Goal: Information Seeking & Learning: Understand process/instructions

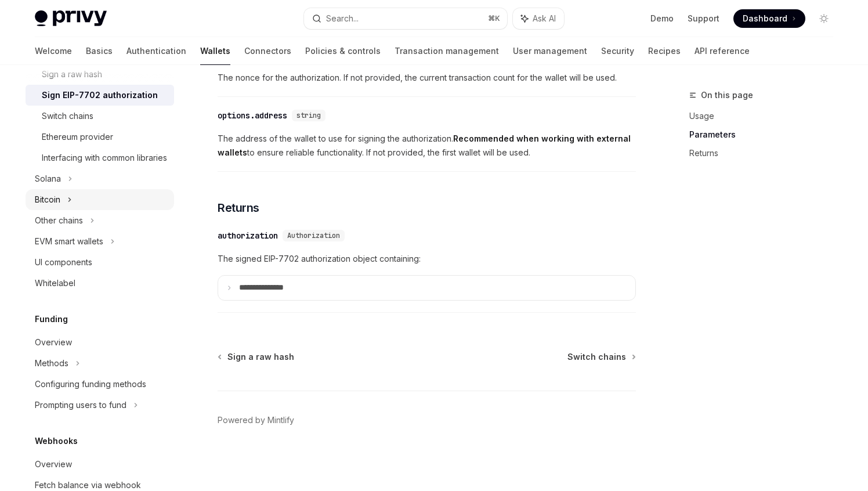
scroll to position [423, 0]
click at [103, 247] on div "EVM smart wallets" at bounding box center [69, 240] width 68 height 14
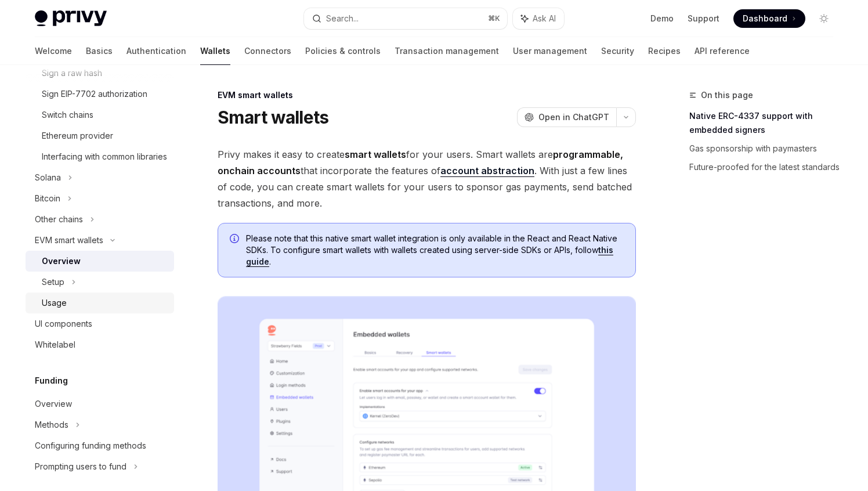
click at [86, 309] on link "Usage" at bounding box center [100, 302] width 148 height 21
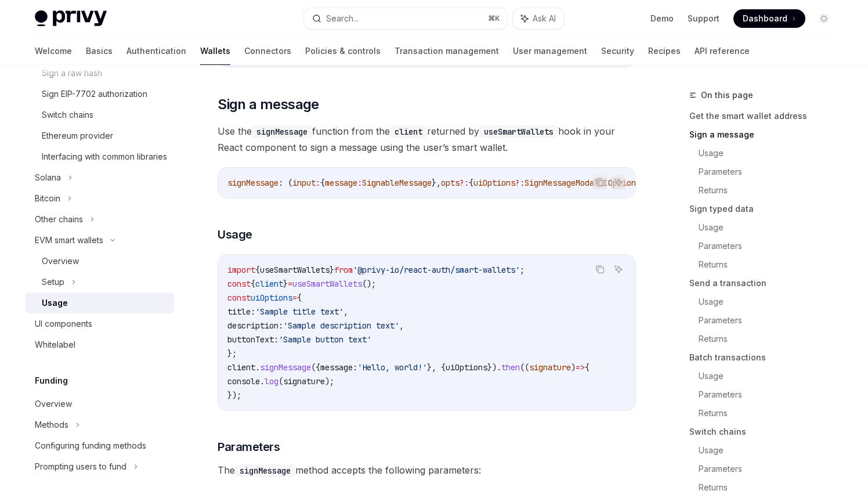
scroll to position [397, 0]
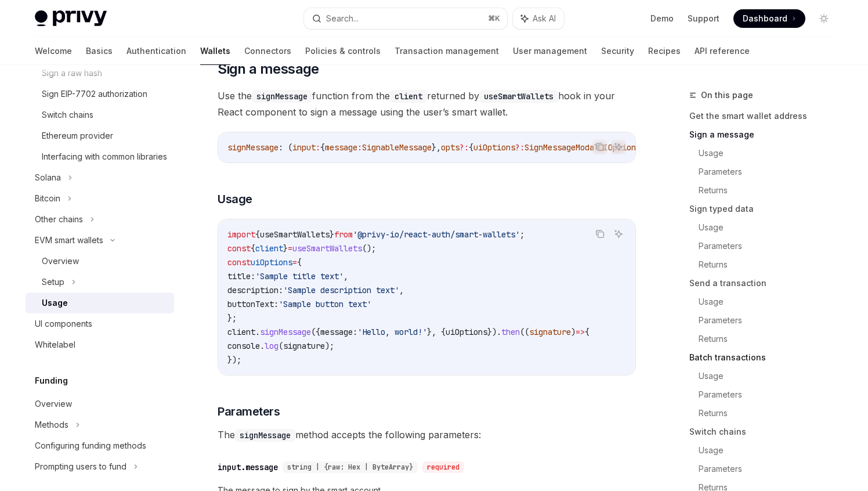
click at [710, 358] on link "Batch transactions" at bounding box center [765, 357] width 153 height 19
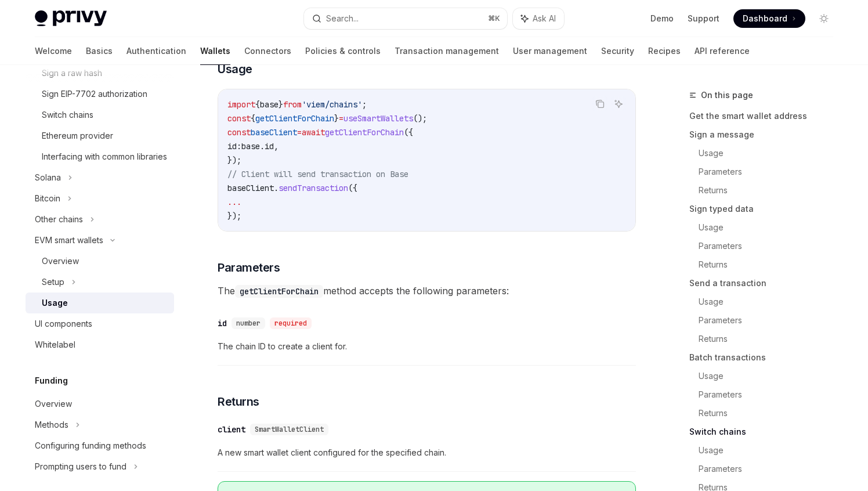
scroll to position [3367, 0]
click at [96, 292] on div "Setup" at bounding box center [100, 281] width 148 height 21
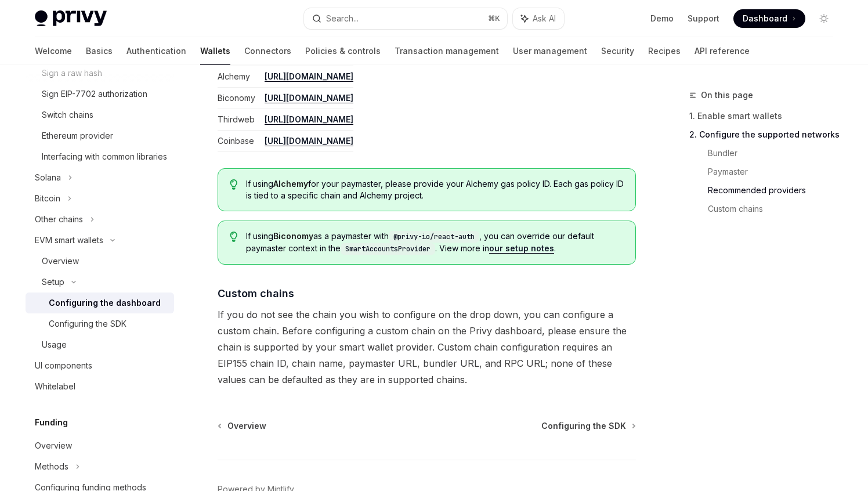
scroll to position [1511, 0]
click at [536, 247] on link "our setup notes" at bounding box center [521, 247] width 65 height 10
click at [537, 245] on link "our setup notes" at bounding box center [521, 247] width 65 height 10
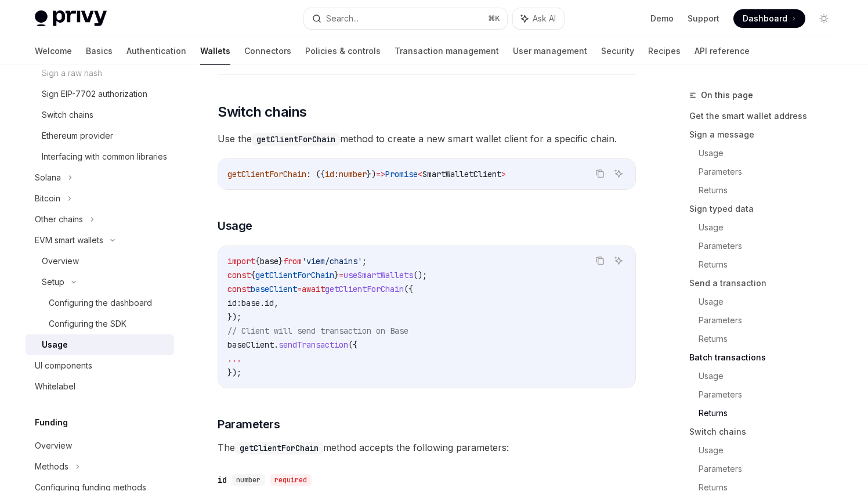
scroll to position [3207, 0]
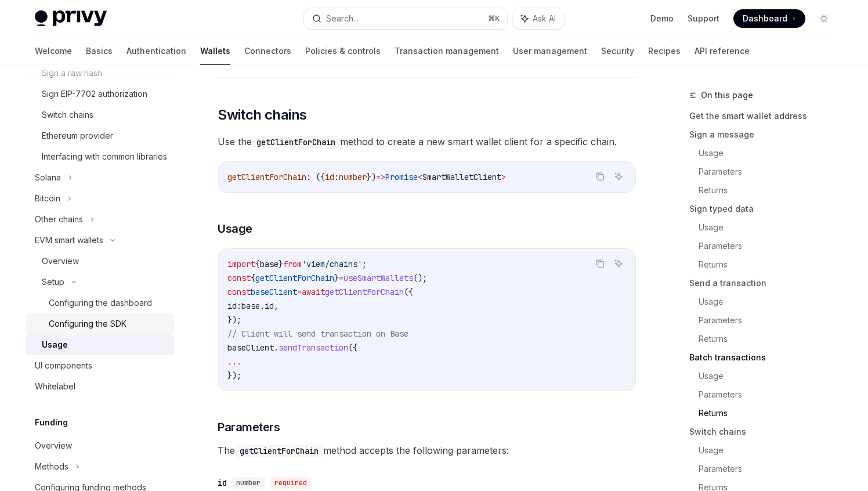
click at [135, 331] on div "Configuring the SDK" at bounding box center [108, 324] width 118 height 14
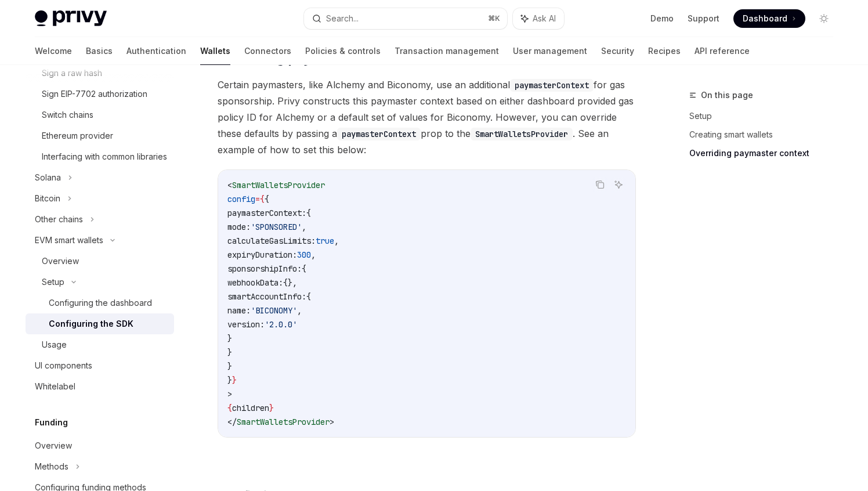
scroll to position [894, 0]
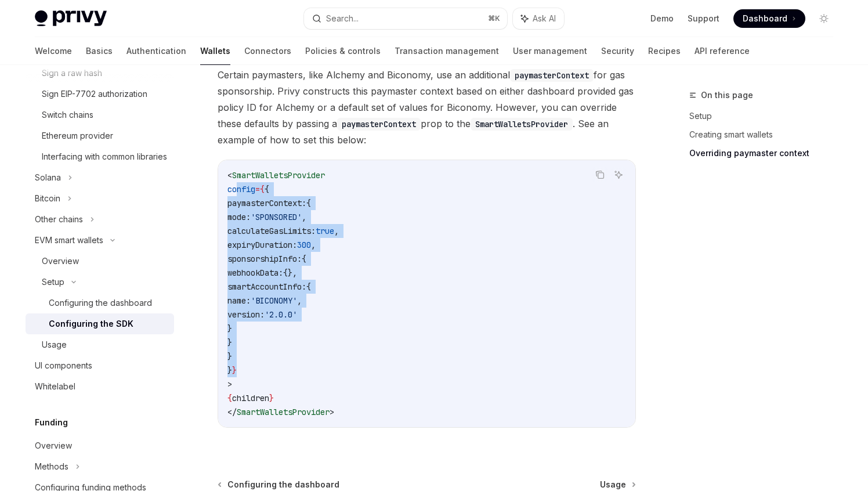
drag, startPoint x: 237, startPoint y: 187, endPoint x: 257, endPoint y: 366, distance: 180.4
click at [257, 366] on code "< SmartWalletsProvider config = { { paymasterContext: { mode: 'SPONSORED' , cal…" at bounding box center [426, 293] width 398 height 251
copy code "config = { { paymasterContext: { mode: 'SPONSORED' , calculateGasLimits: true ,…"
type textarea "*"
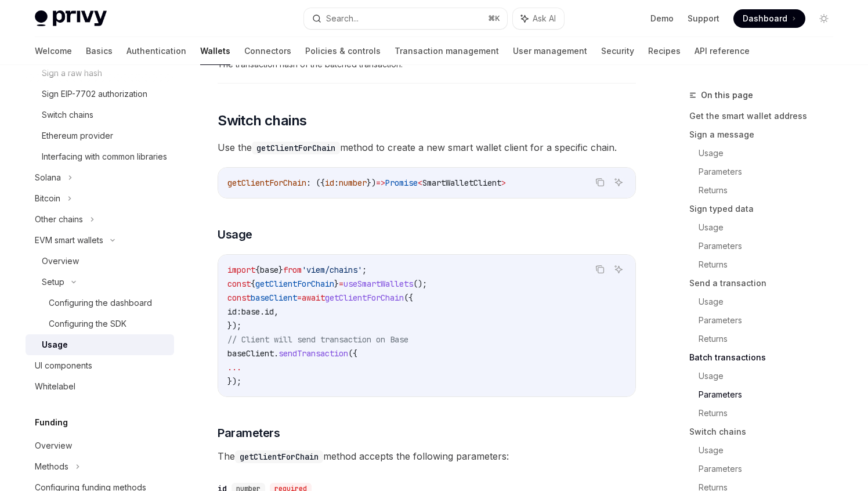
scroll to position [3207, 0]
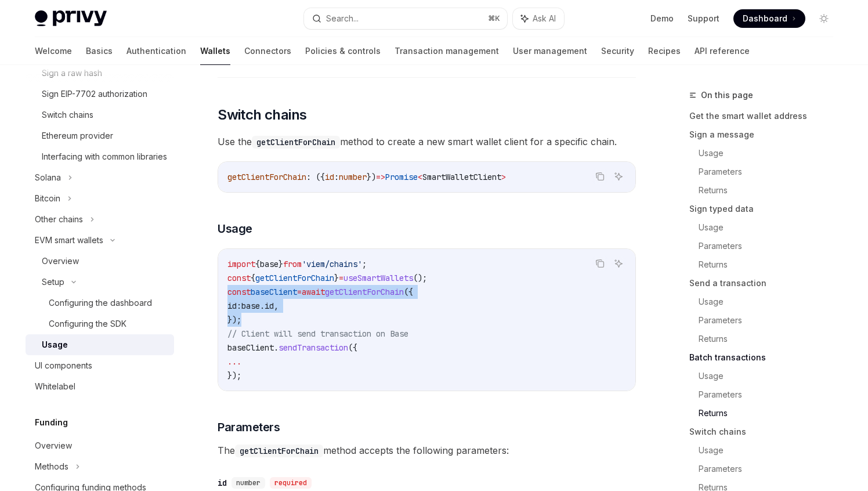
drag, startPoint x: 227, startPoint y: 322, endPoint x: 246, endPoint y: 345, distance: 30.1
click at [246, 345] on code "import { base } from 'viem/chains' ; const { getClientForChain } = useSmartWall…" at bounding box center [426, 319] width 398 height 125
copy code "const baseClient = await getClientForChain ({ id: base . id , });"
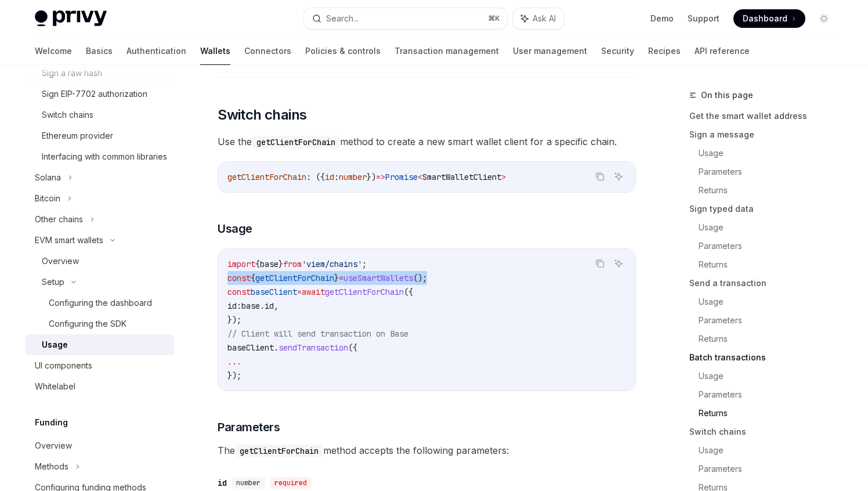
drag, startPoint x: 456, startPoint y: 310, endPoint x: 223, endPoint y: 314, distance: 233.8
click at [223, 314] on div "import { base } from 'viem/chains' ; const { getClientForChain } = useSmartWall…" at bounding box center [426, 320] width 417 height 142
copy span "const { getClientForChain } = useSmartWallets ();"
click at [304, 304] on code "import { base } from 'viem/chains' ; const { getClientForChain } = useSmartWall…" at bounding box center [426, 319] width 398 height 125
click at [306, 283] on span "getClientForChain" at bounding box center [294, 278] width 79 height 10
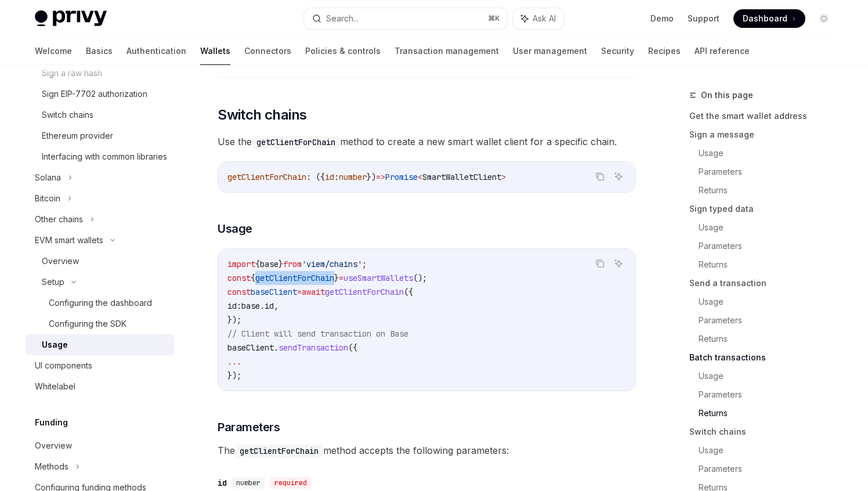
click at [306, 283] on span "getClientForChain" at bounding box center [294, 278] width 79 height 10
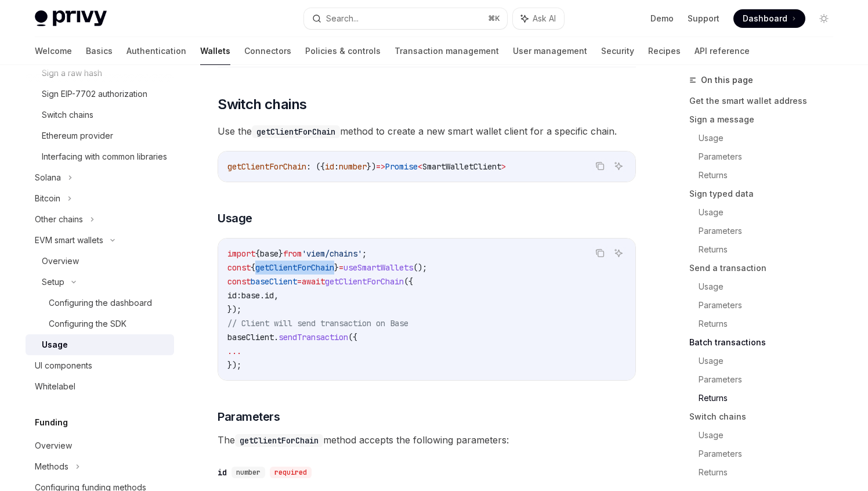
scroll to position [3211, 0]
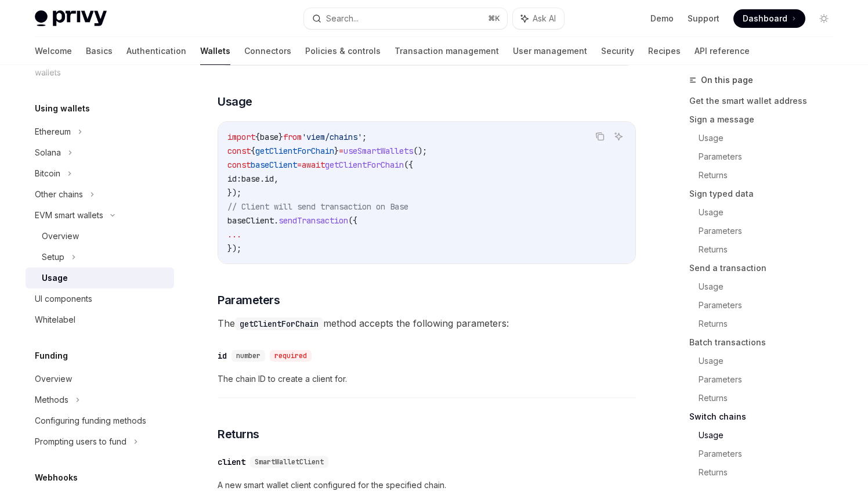
scroll to position [3320, 0]
